Goal: Transaction & Acquisition: Purchase product/service

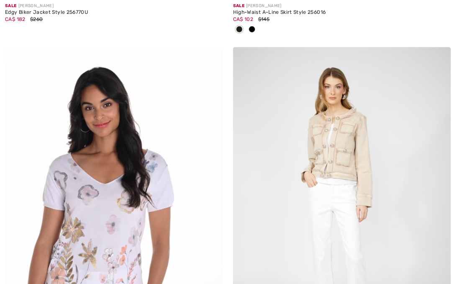
checkbox input "true"
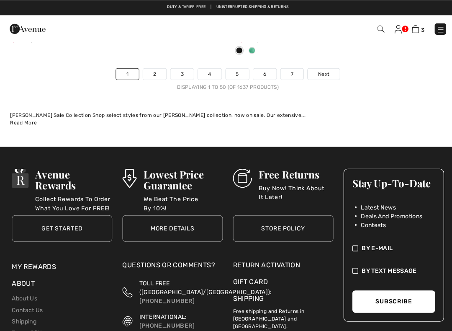
scroll to position [9537, 0]
click at [153, 68] on link "2" at bounding box center [153, 73] width 23 height 11
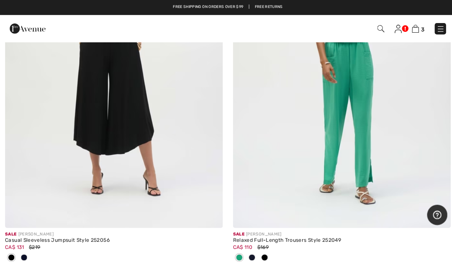
scroll to position [6321, 0]
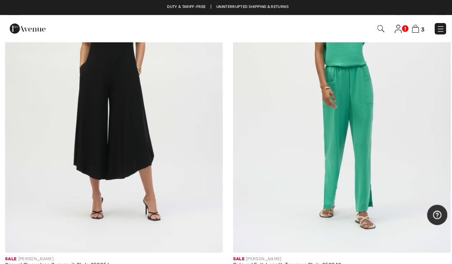
click at [159, 108] on img at bounding box center [113, 88] width 216 height 324
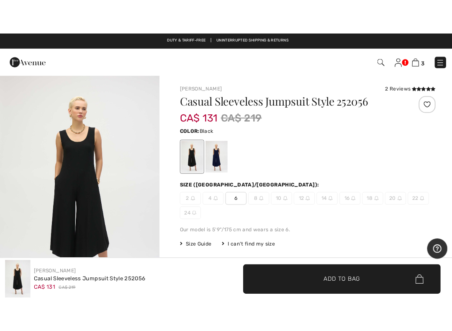
scroll to position [10, 0]
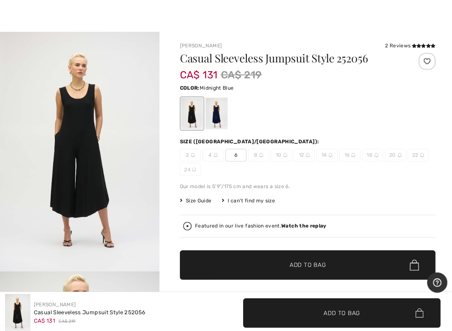
click at [220, 112] on div at bounding box center [215, 112] width 22 height 31
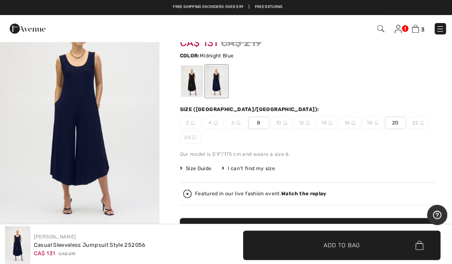
scroll to position [0, 0]
